Goal: Transaction & Acquisition: Subscribe to service/newsletter

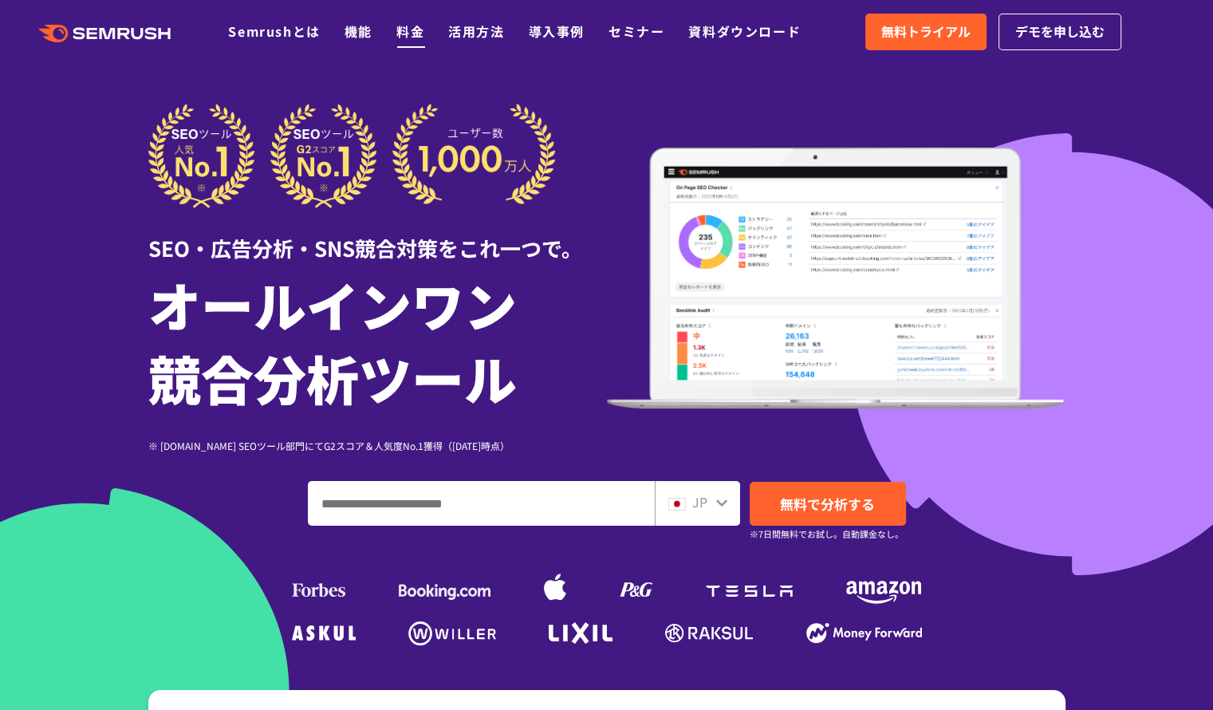
click at [411, 37] on link "料金" at bounding box center [410, 31] width 28 height 19
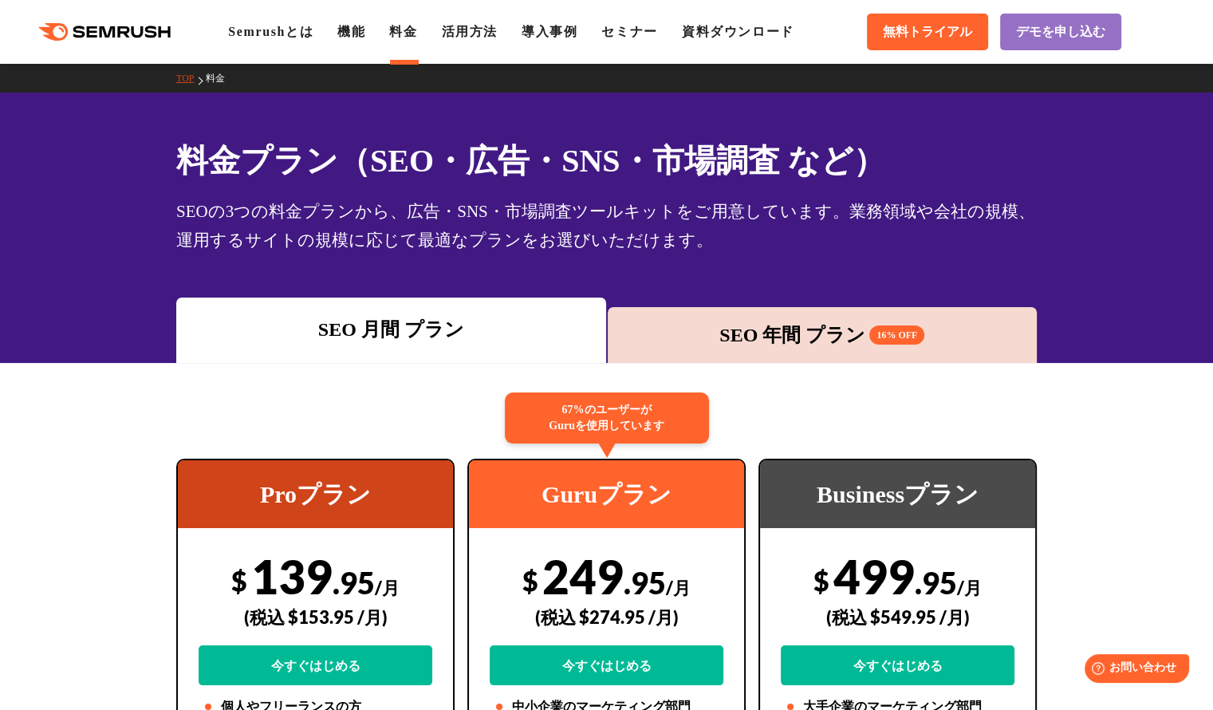
click at [770, 326] on div "SEO 年間 プラン 16% OFF" at bounding box center [823, 335] width 414 height 29
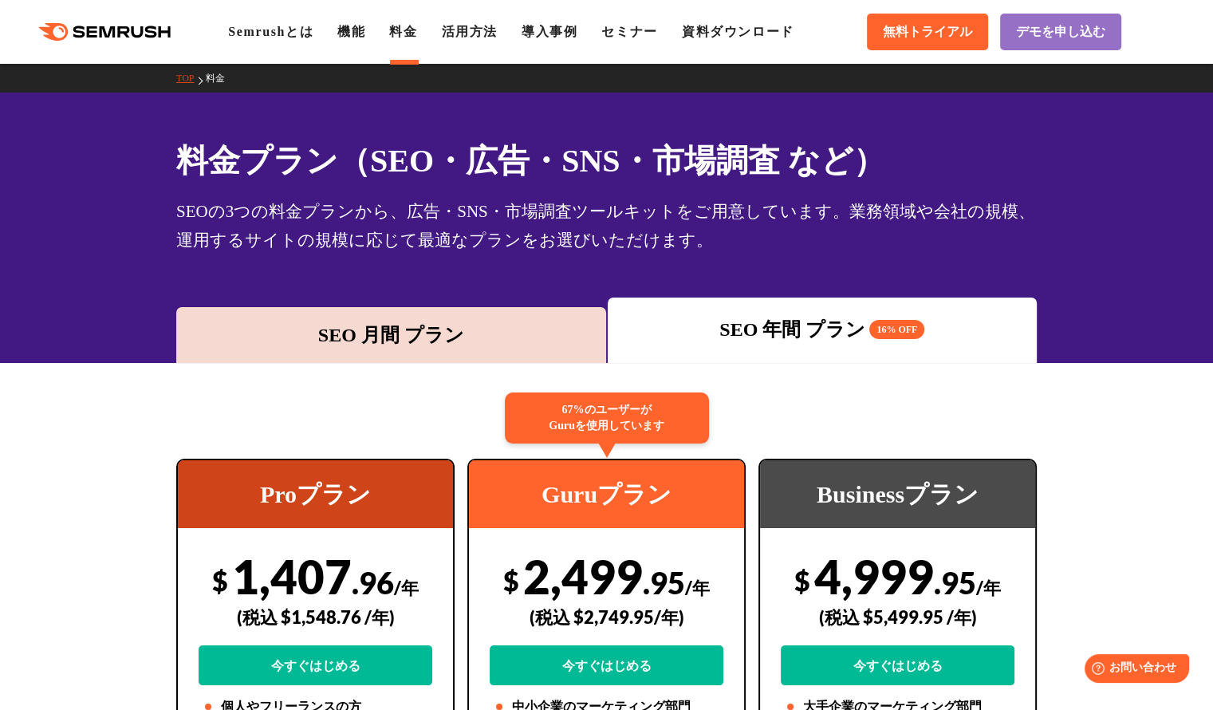
click at [434, 336] on div "SEO 月間 プラン" at bounding box center [391, 335] width 414 height 29
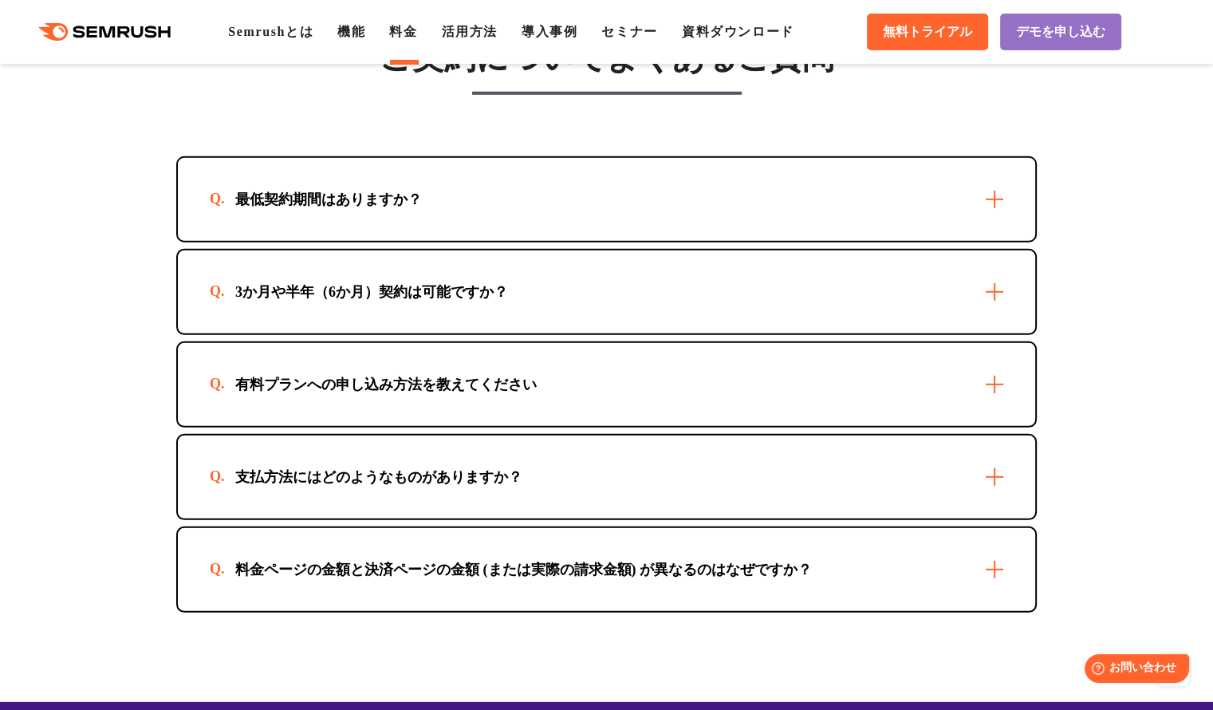
scroll to position [4625, 0]
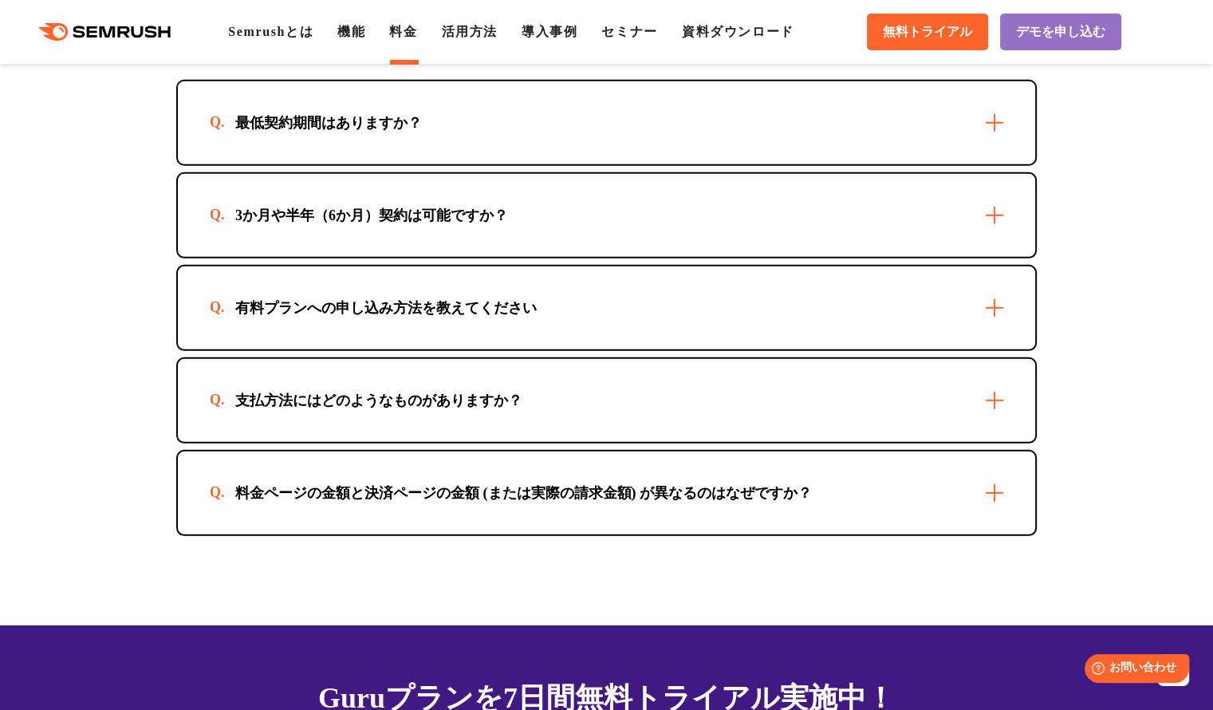
click at [1000, 131] on div "最低契約期間はありますか？" at bounding box center [606, 122] width 857 height 83
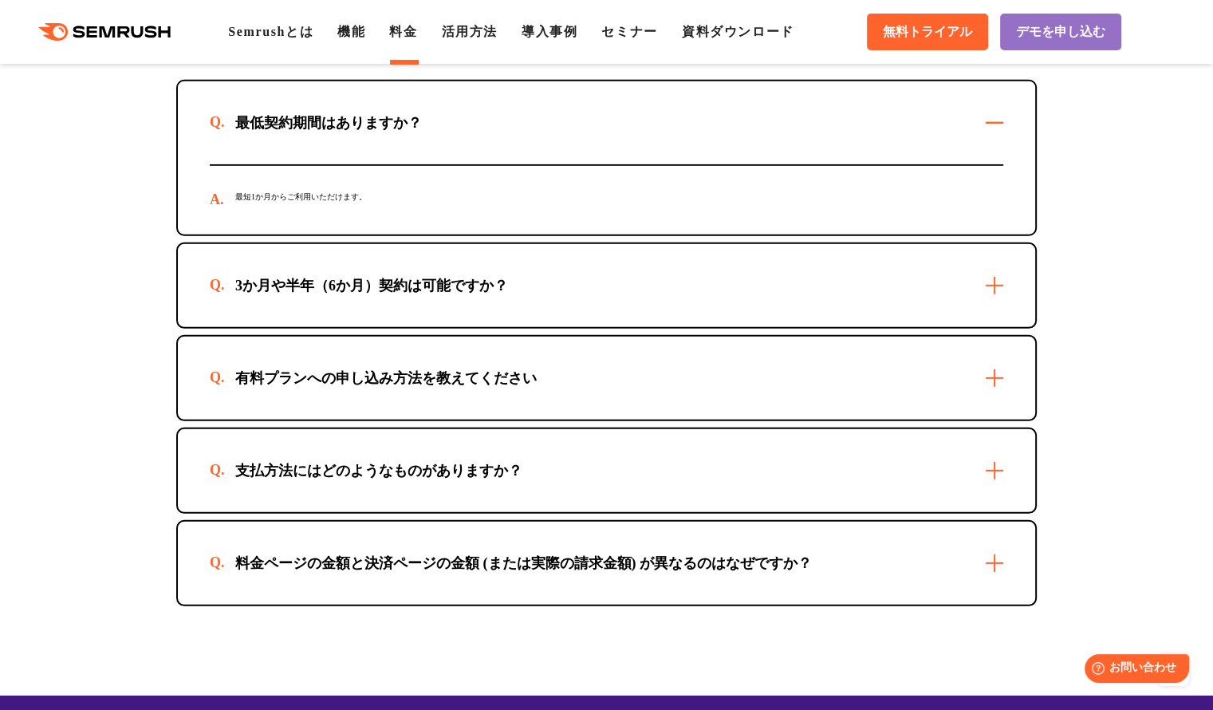
click at [998, 293] on div "3か月や半年（6か月）契約は可能ですか？" at bounding box center [606, 285] width 857 height 83
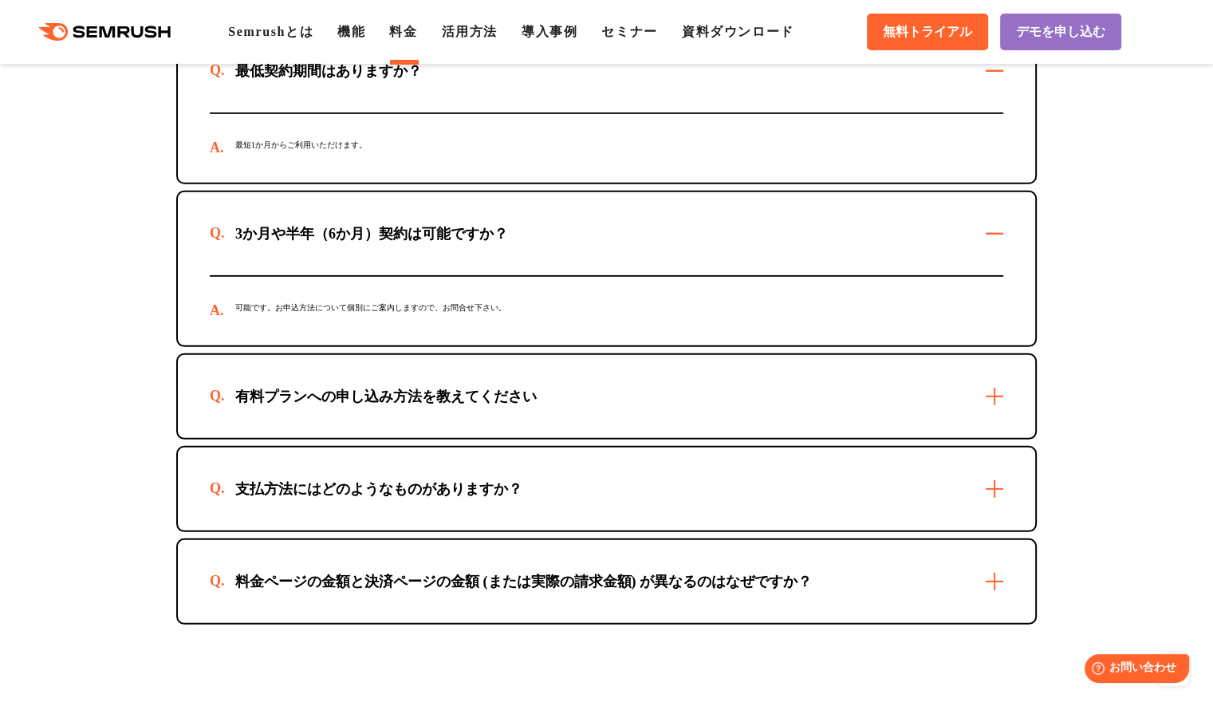
scroll to position [4705, 0]
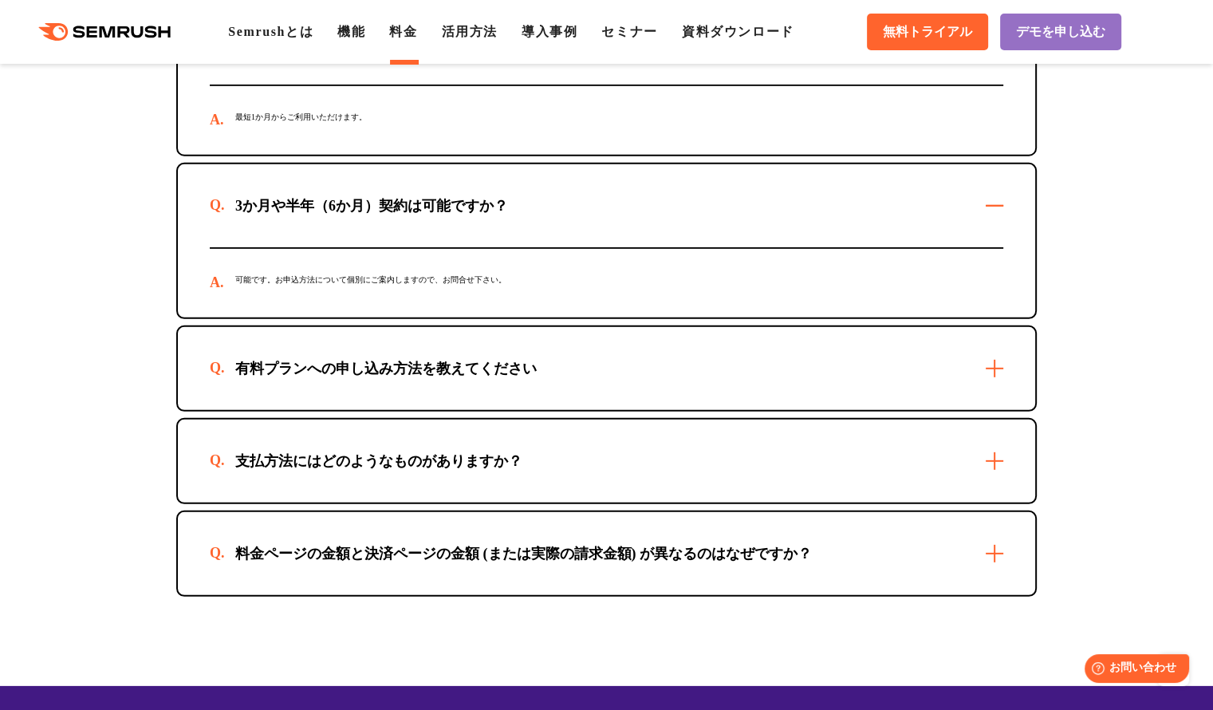
click at [1002, 380] on div "有料プランへの申し込み方法を教えてください" at bounding box center [606, 368] width 857 height 83
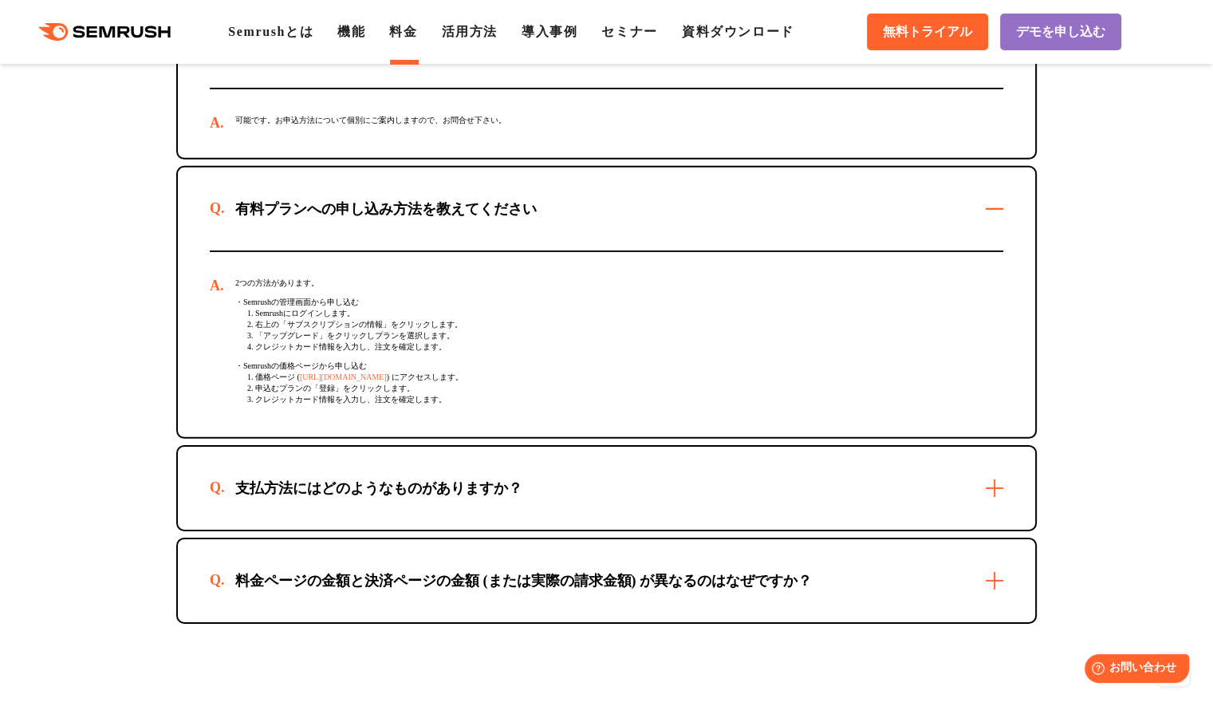
scroll to position [4944, 0]
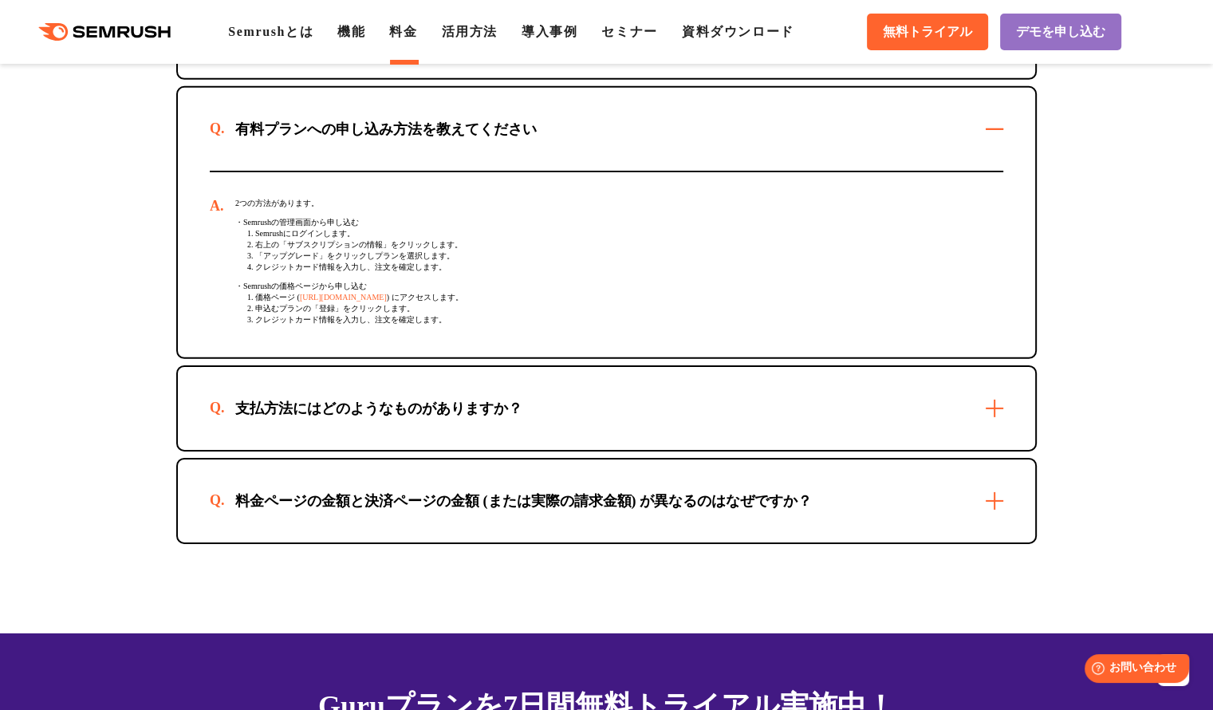
click at [990, 419] on div "支払方法にはどのようなものがありますか？" at bounding box center [606, 408] width 857 height 83
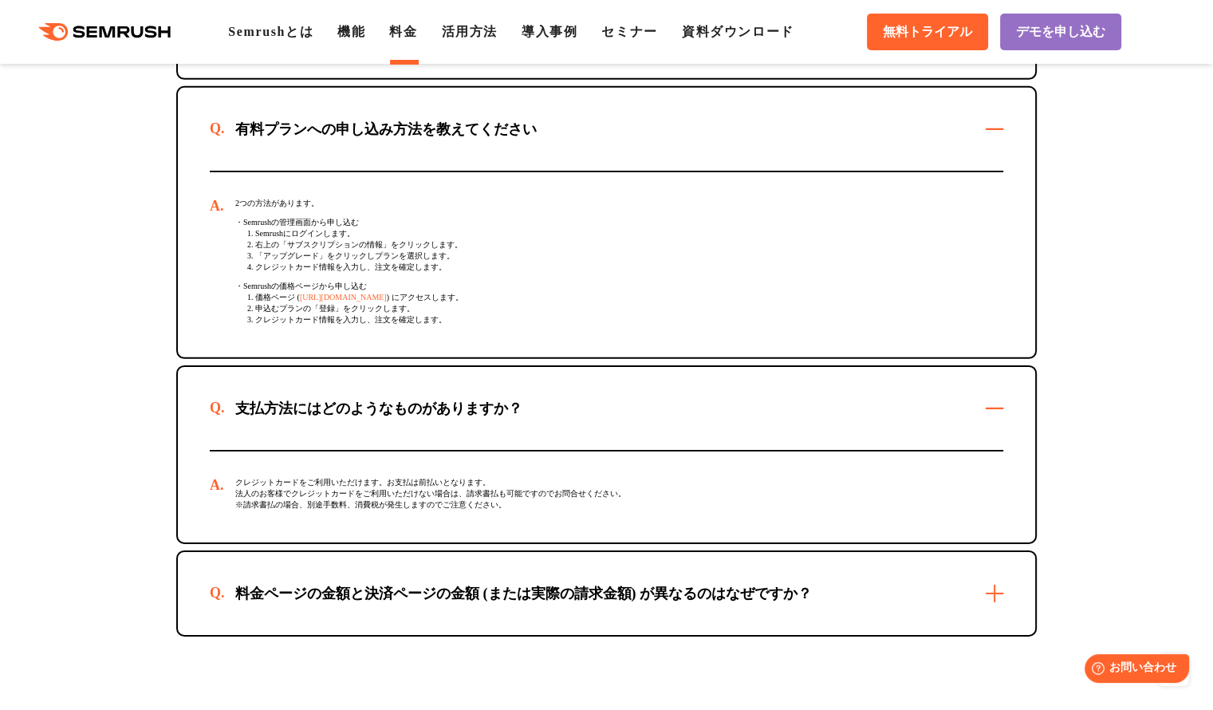
scroll to position [5024, 0]
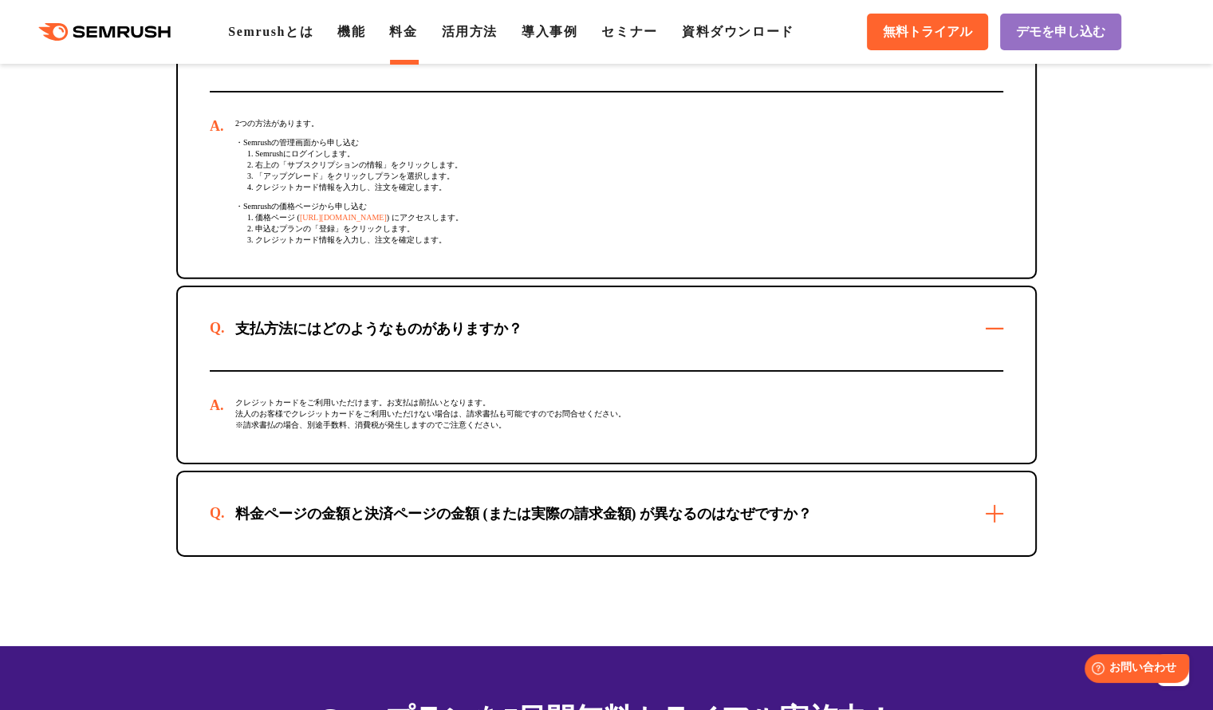
click at [996, 531] on div "料金ページの金額と決済ページの金額 (または実際の請求金額) が異なるのはなぜですか？" at bounding box center [606, 513] width 857 height 83
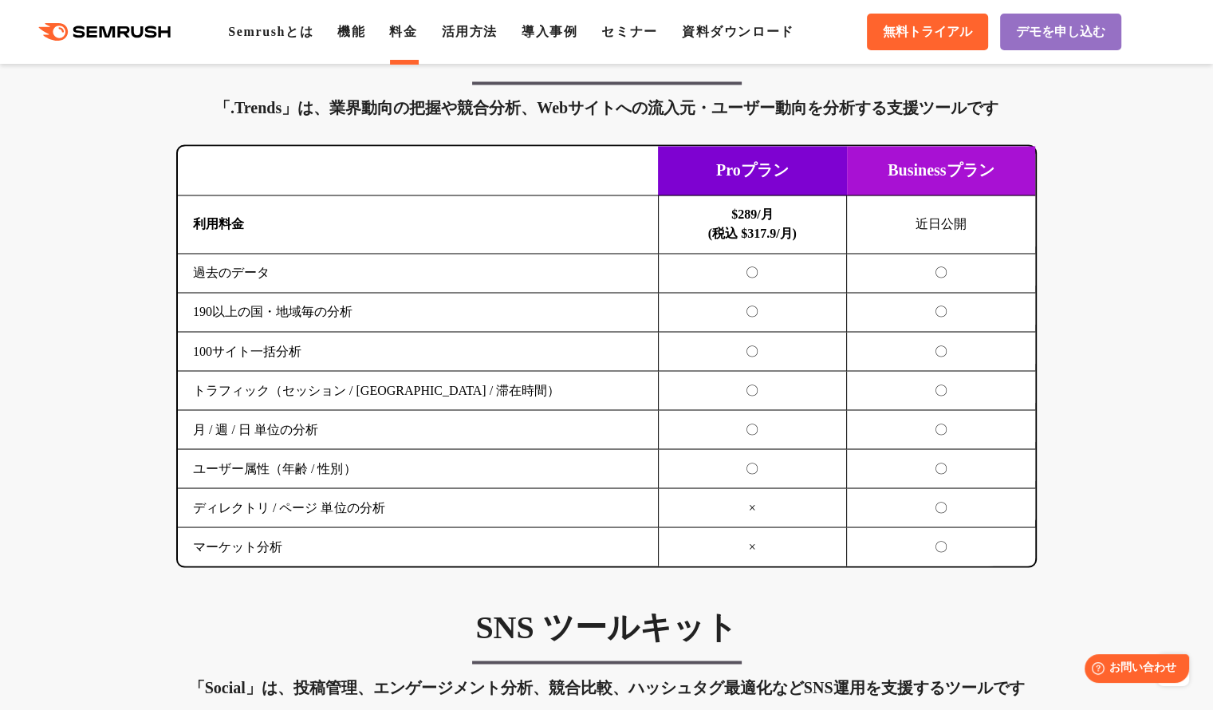
scroll to position [2791, 0]
